Goal: Navigation & Orientation: Find specific page/section

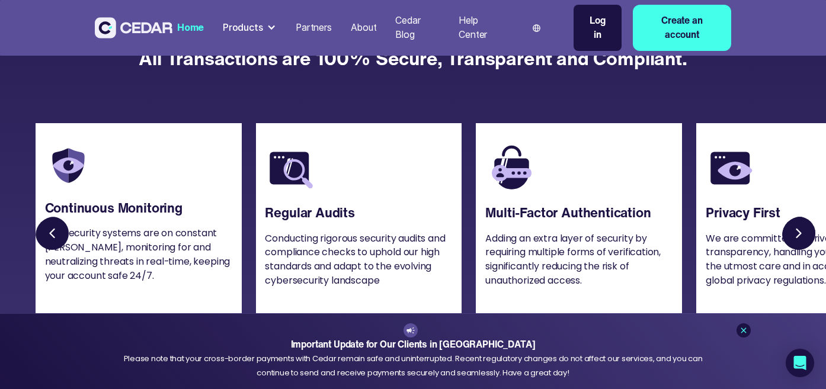
scroll to position [2791, 0]
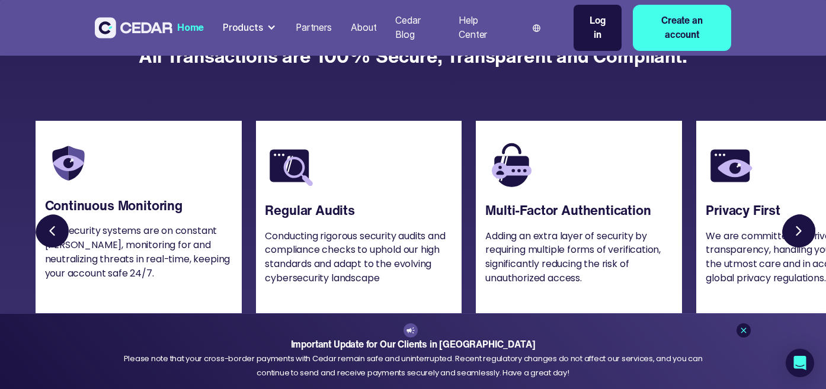
click at [804, 228] on link "Next slide" at bounding box center [801, 234] width 38 height 38
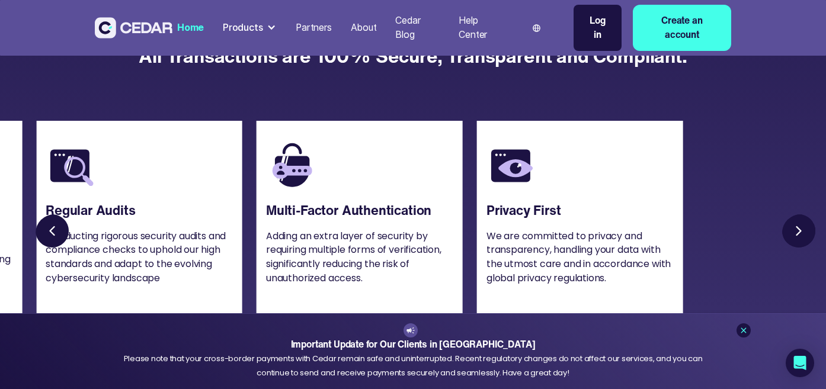
click at [804, 230] on link "Next slide" at bounding box center [801, 234] width 38 height 38
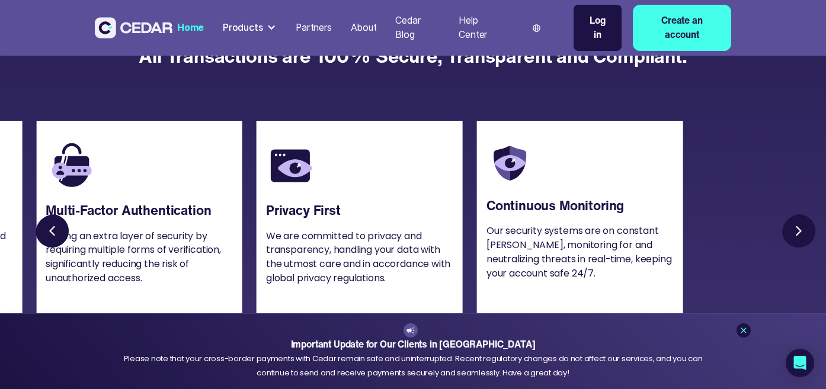
click at [804, 231] on link "Next slide" at bounding box center [801, 234] width 38 height 38
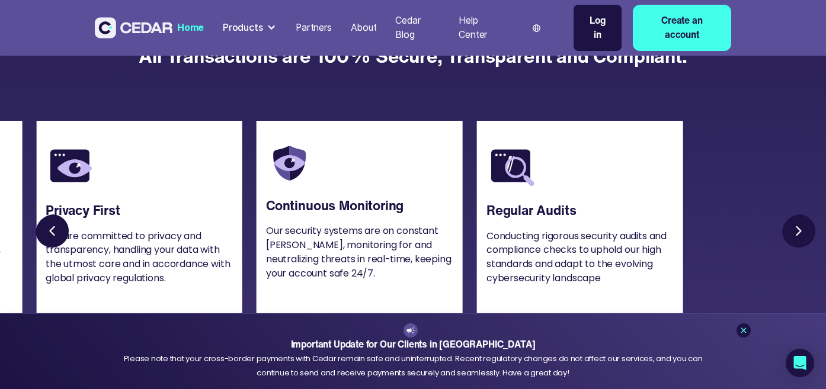
click at [804, 232] on link "Next slide" at bounding box center [801, 234] width 38 height 38
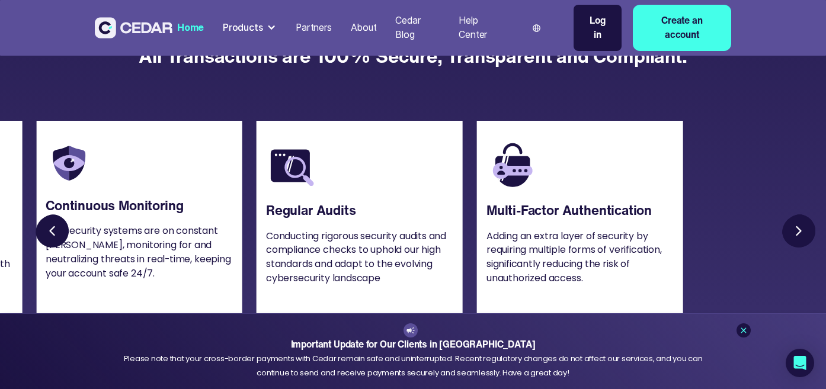
click at [804, 232] on link "Next slide" at bounding box center [801, 234] width 38 height 38
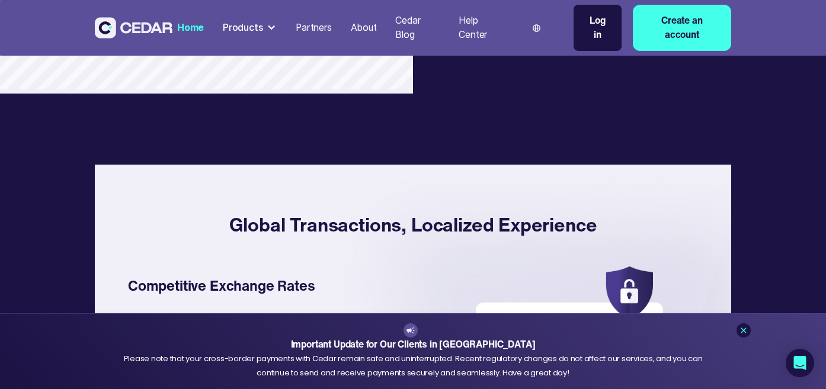
scroll to position [1707, 0]
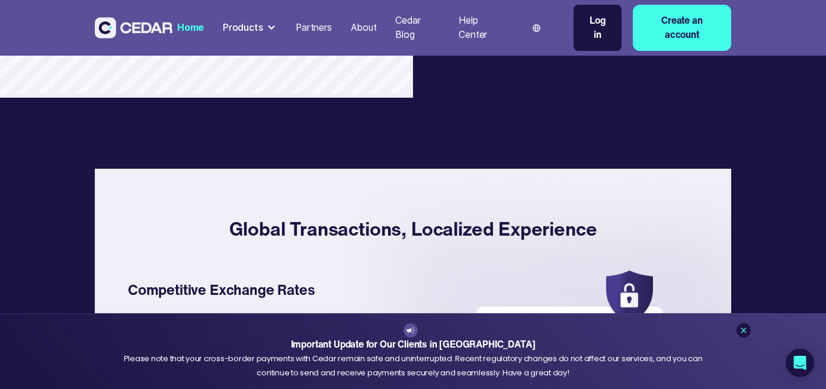
click at [321, 37] on link "Partners" at bounding box center [313, 28] width 45 height 26
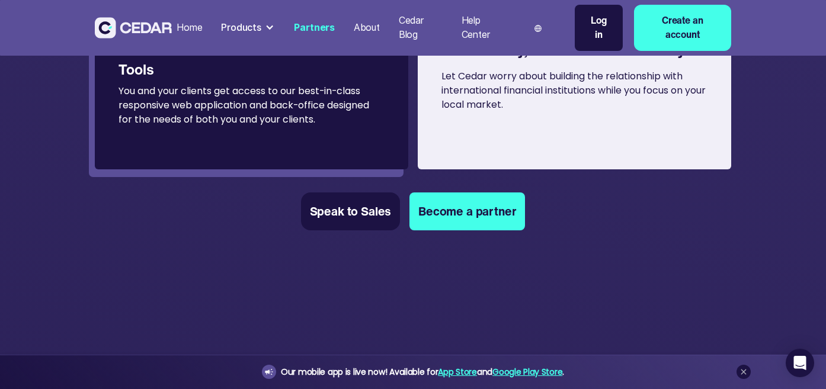
scroll to position [836, 0]
